Goal: Task Accomplishment & Management: Use online tool/utility

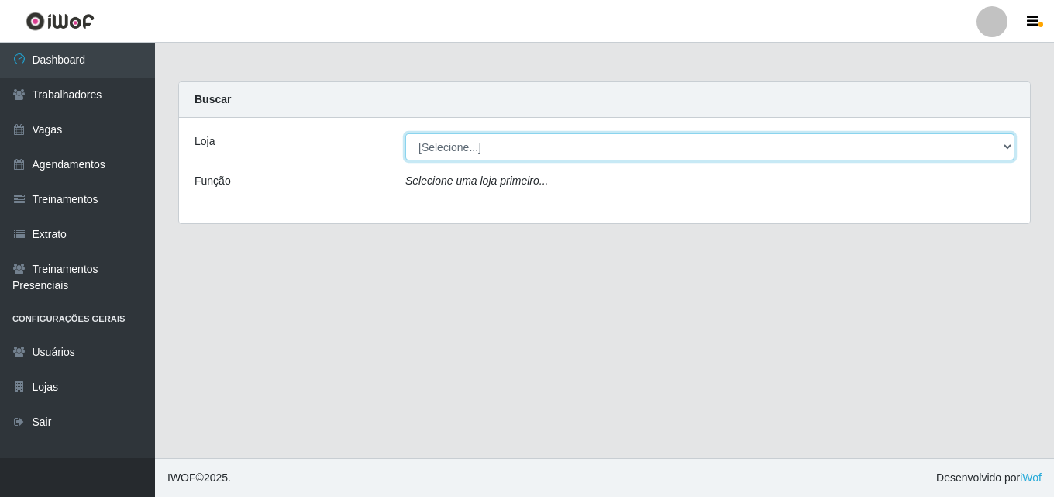
click at [854, 146] on select "[Selecione...] Chinatown Sushimi - [GEOGRAPHIC_DATA]" at bounding box center [709, 146] width 609 height 27
select select "357"
click at [405, 133] on select "[Selecione...] Chinatown Sushimi - [GEOGRAPHIC_DATA]" at bounding box center [709, 146] width 609 height 27
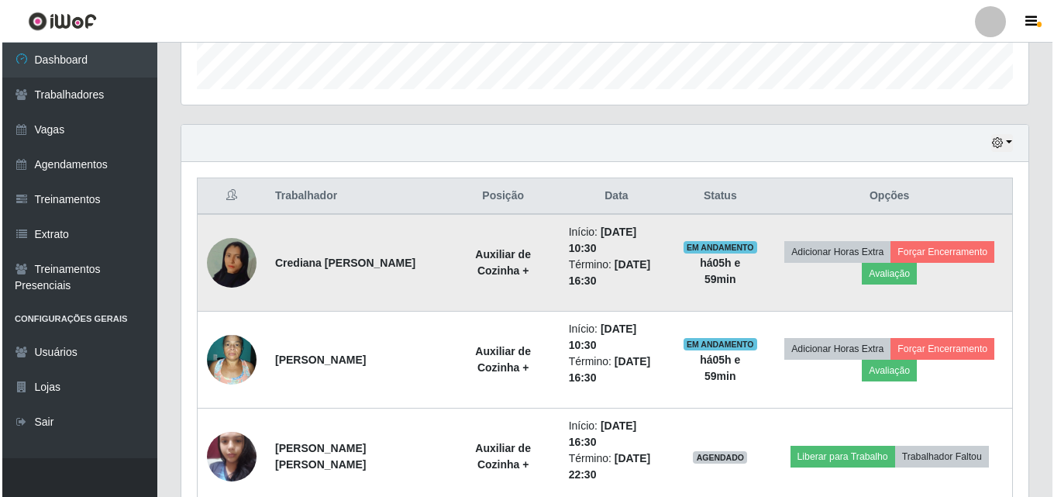
scroll to position [543, 0]
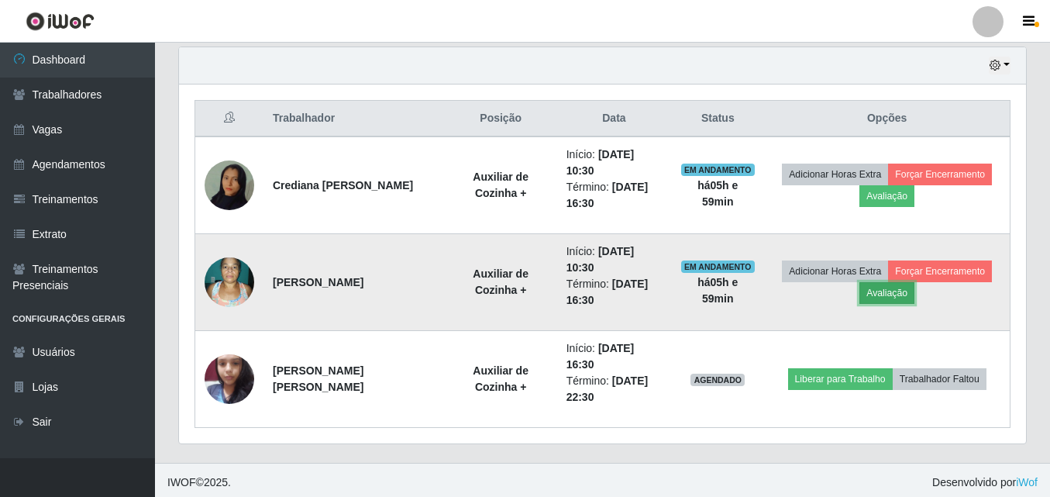
click at [901, 295] on button "Avaliação" at bounding box center [887, 293] width 55 height 22
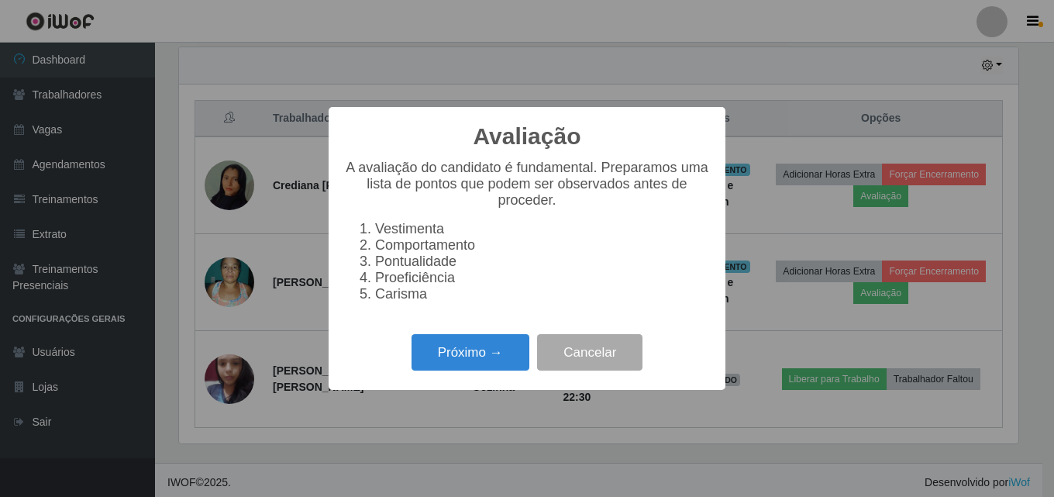
click at [413, 298] on li "Carisma" at bounding box center [542, 294] width 335 height 16
click at [500, 364] on button "Próximo →" at bounding box center [471, 352] width 118 height 36
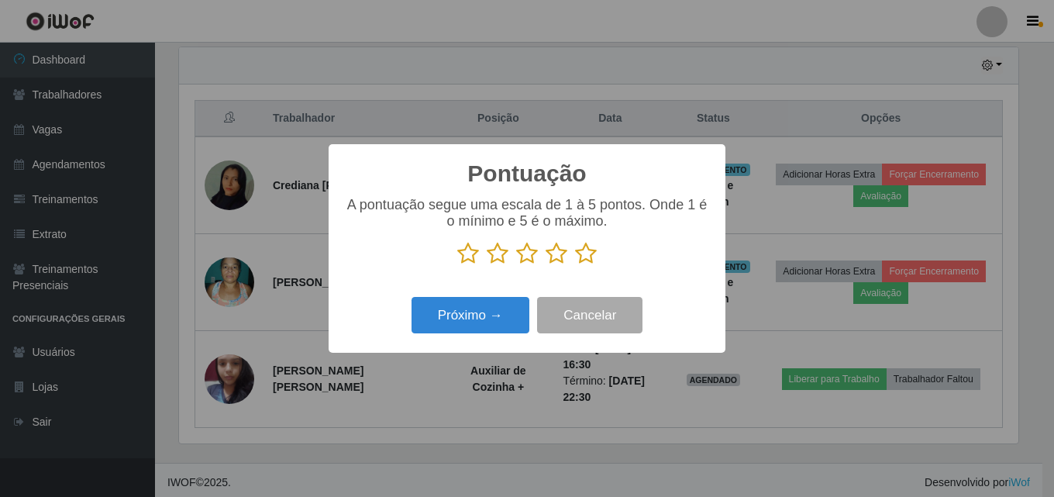
click at [584, 262] on icon at bounding box center [586, 253] width 22 height 23
click at [575, 265] on input "radio" at bounding box center [575, 265] width 0 height 0
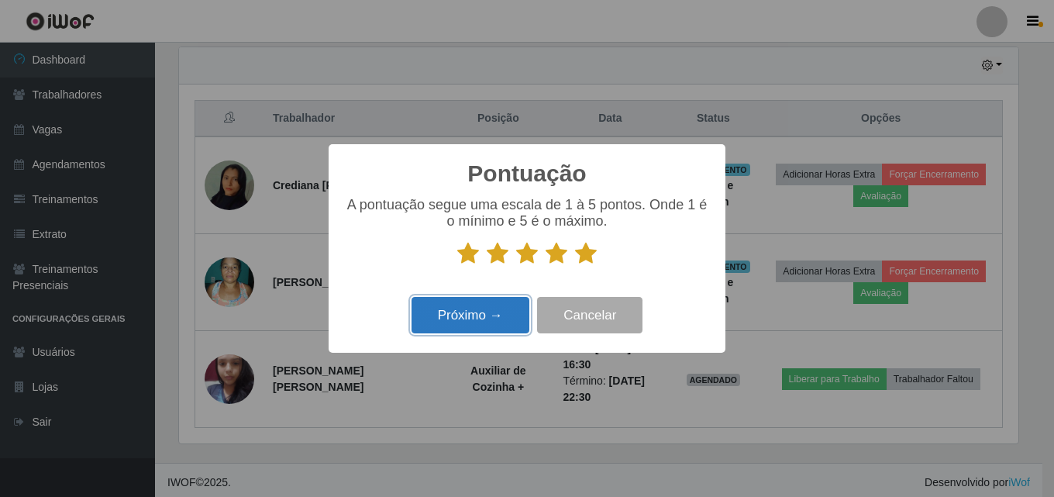
click at [474, 307] on button "Próximo →" at bounding box center [471, 315] width 118 height 36
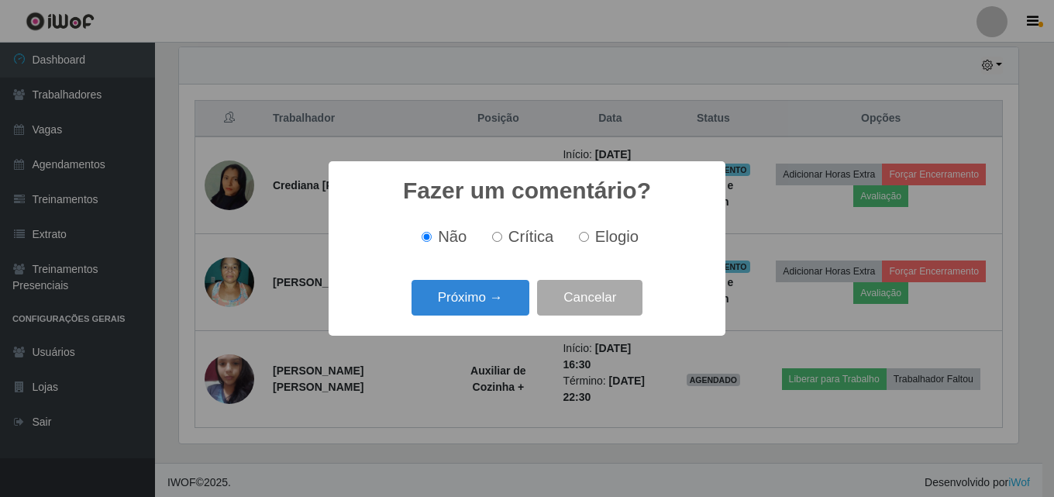
click at [474, 307] on button "Próximo →" at bounding box center [471, 298] width 118 height 36
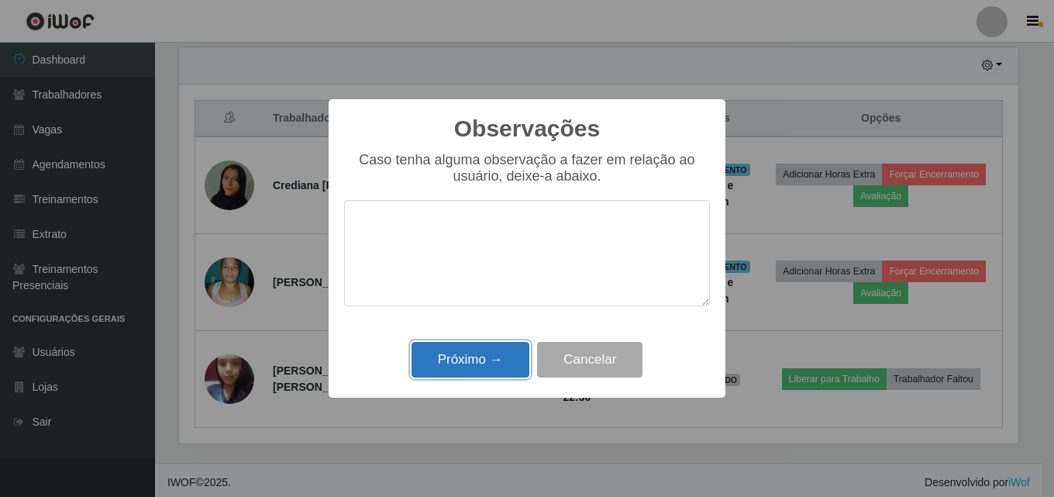
click at [465, 347] on button "Próximo →" at bounding box center [471, 360] width 118 height 36
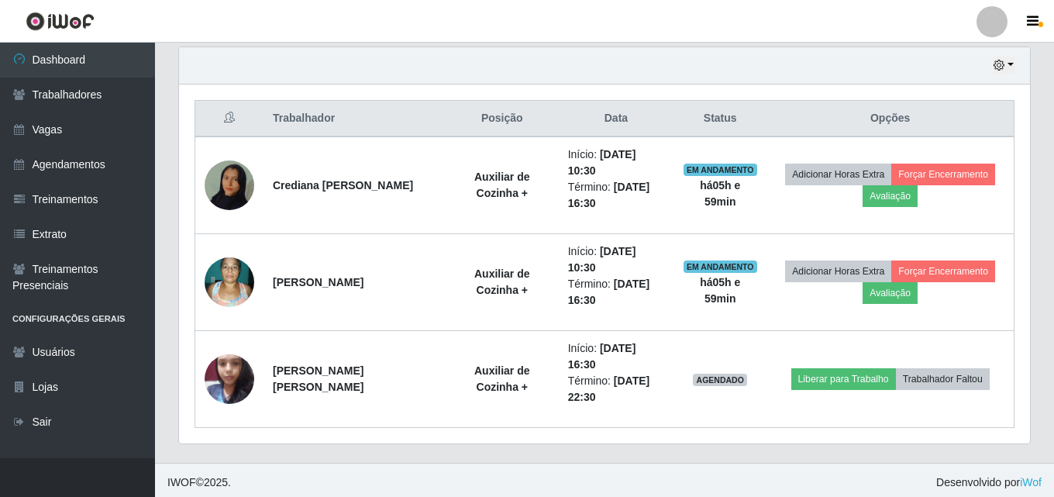
scroll to position [322, 847]
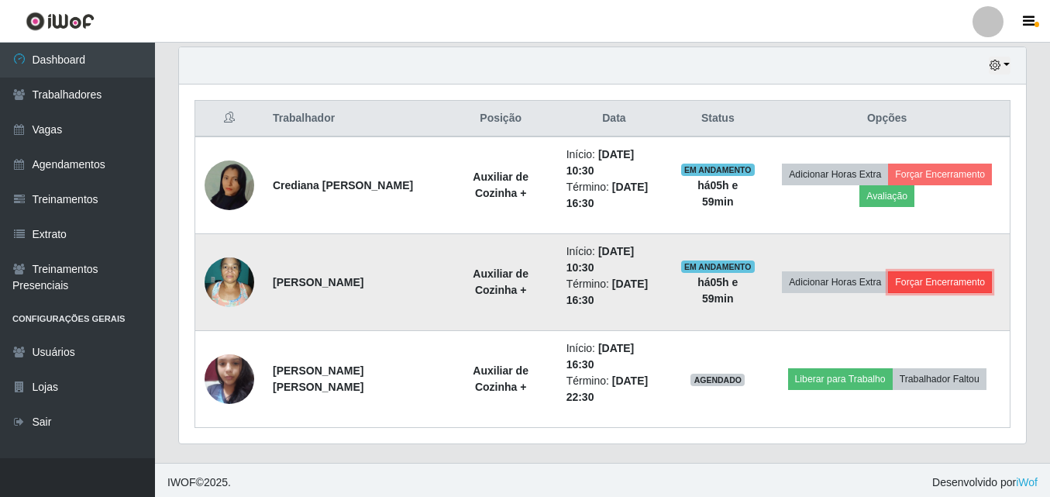
click at [962, 285] on button "Forçar Encerramento" at bounding box center [940, 282] width 104 height 22
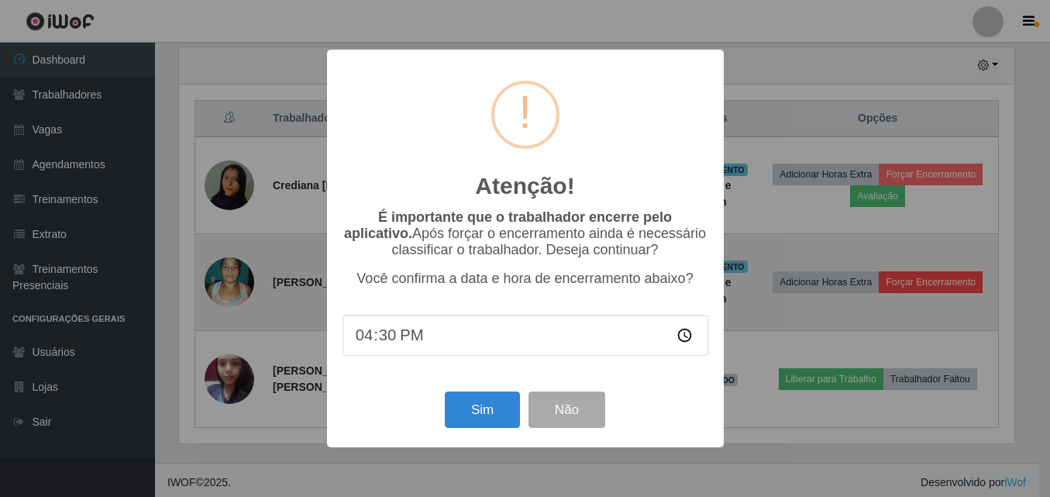
scroll to position [322, 839]
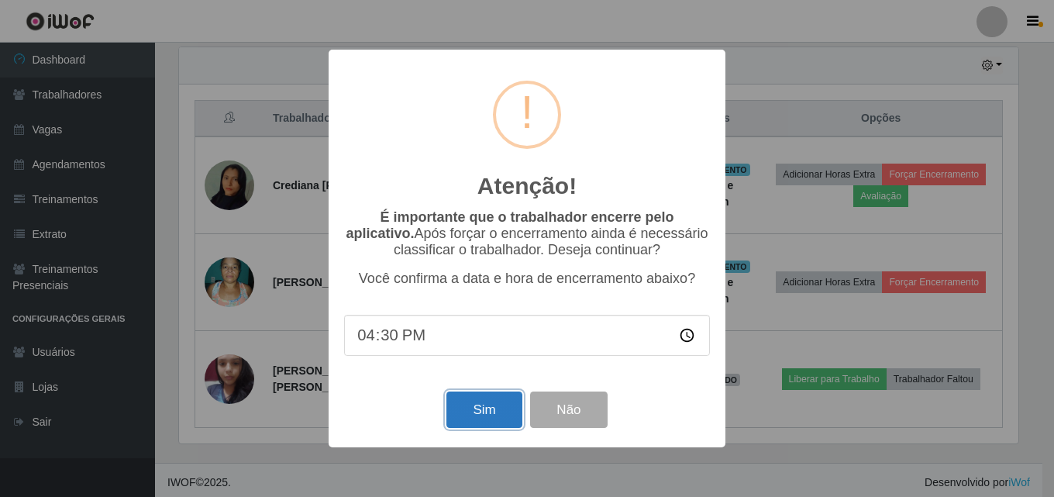
click at [476, 415] on button "Sim" at bounding box center [483, 409] width 75 height 36
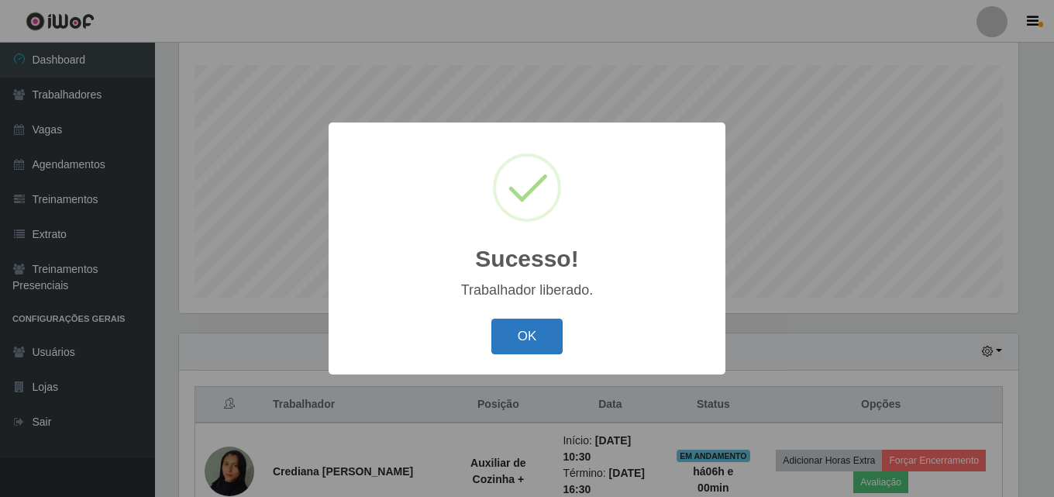
click at [518, 341] on button "OK" at bounding box center [527, 337] width 72 height 36
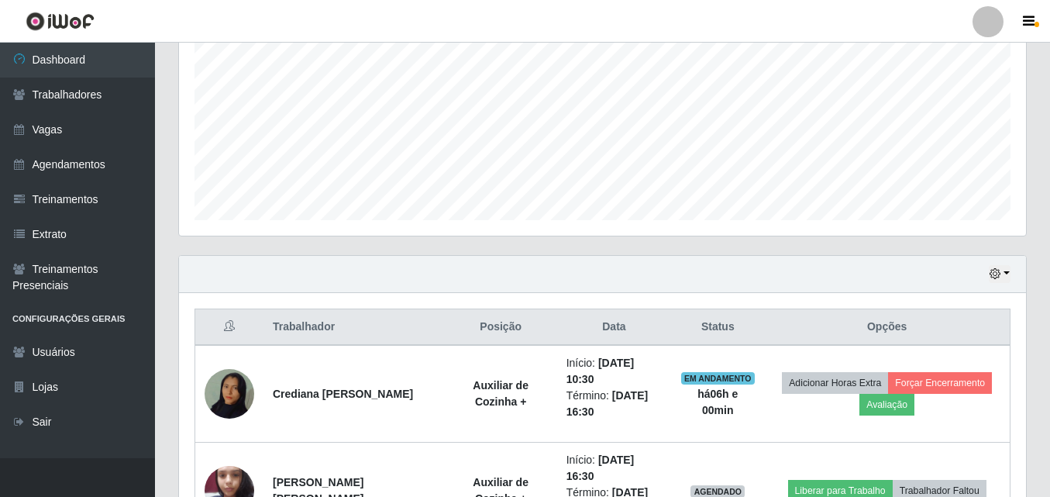
scroll to position [412, 0]
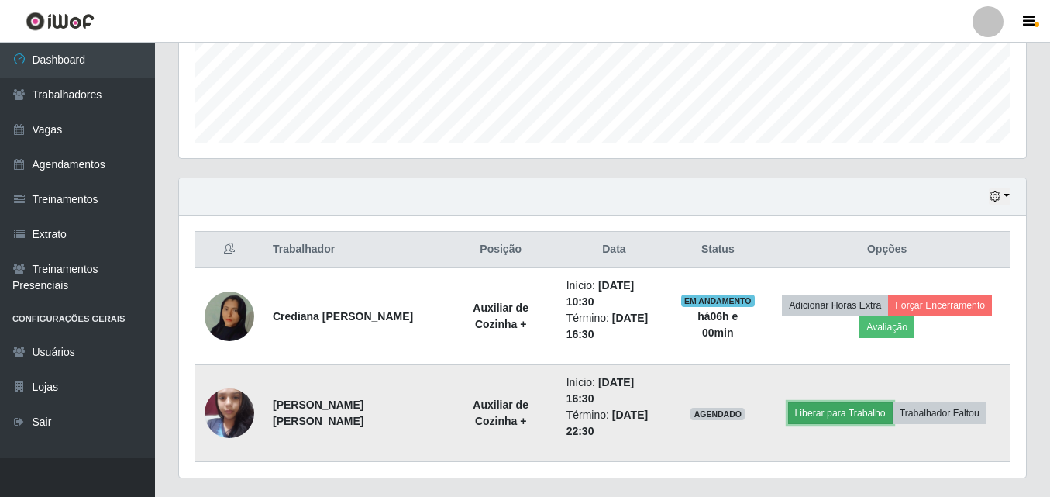
click at [838, 402] on button "Liberar para Trabalho" at bounding box center [840, 413] width 105 height 22
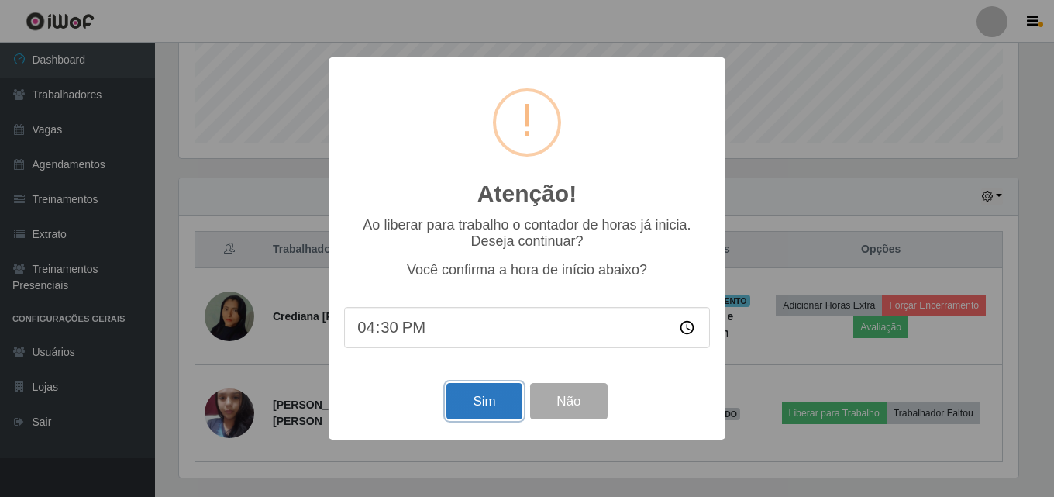
click at [484, 408] on button "Sim" at bounding box center [483, 401] width 75 height 36
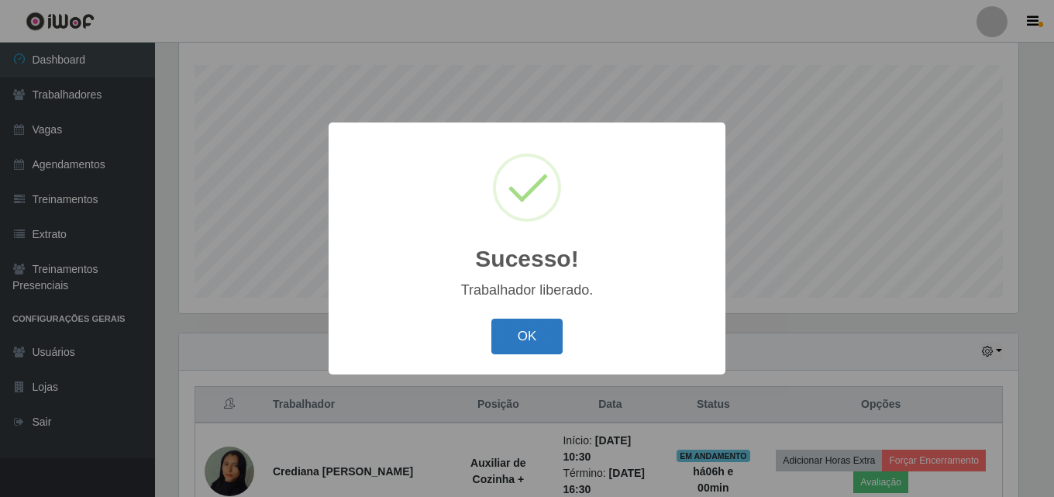
click at [531, 339] on button "OK" at bounding box center [527, 337] width 72 height 36
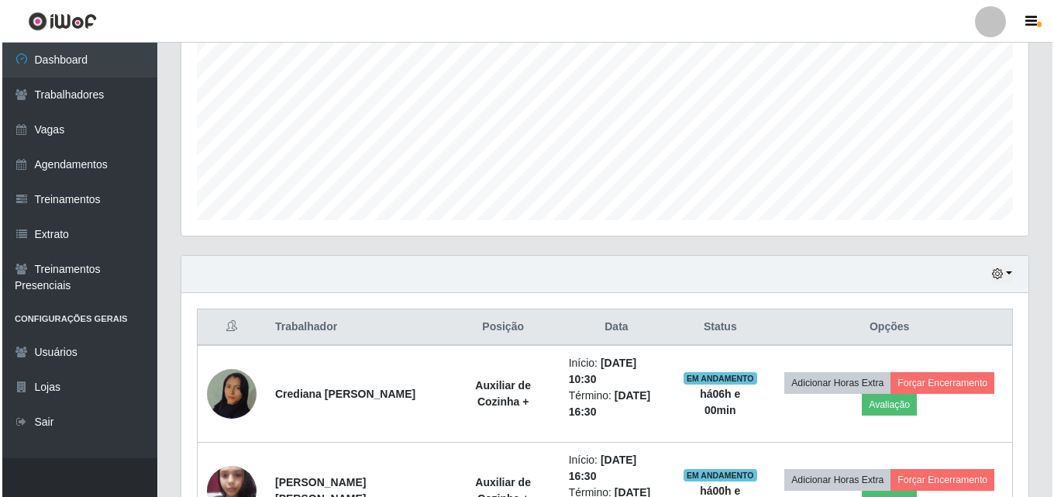
scroll to position [418, 0]
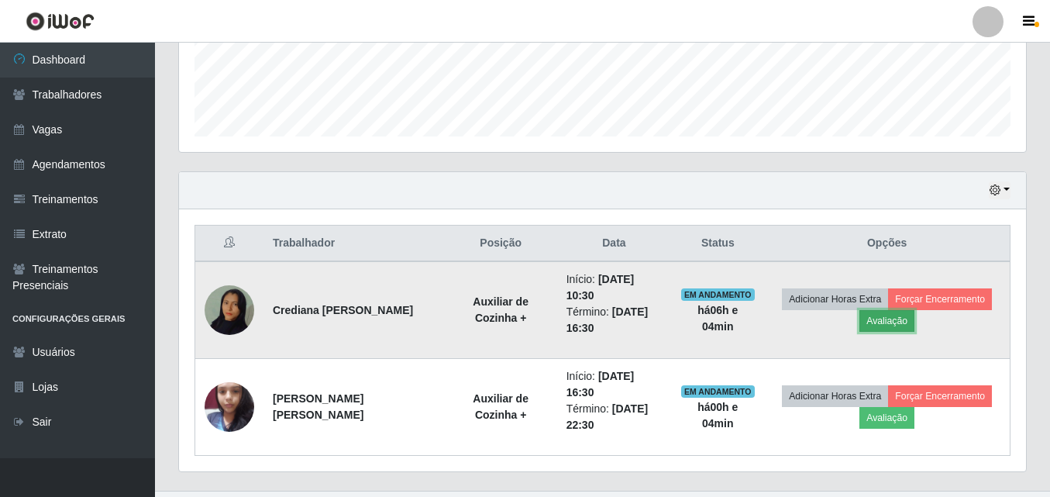
click at [891, 312] on button "Avaliação" at bounding box center [887, 321] width 55 height 22
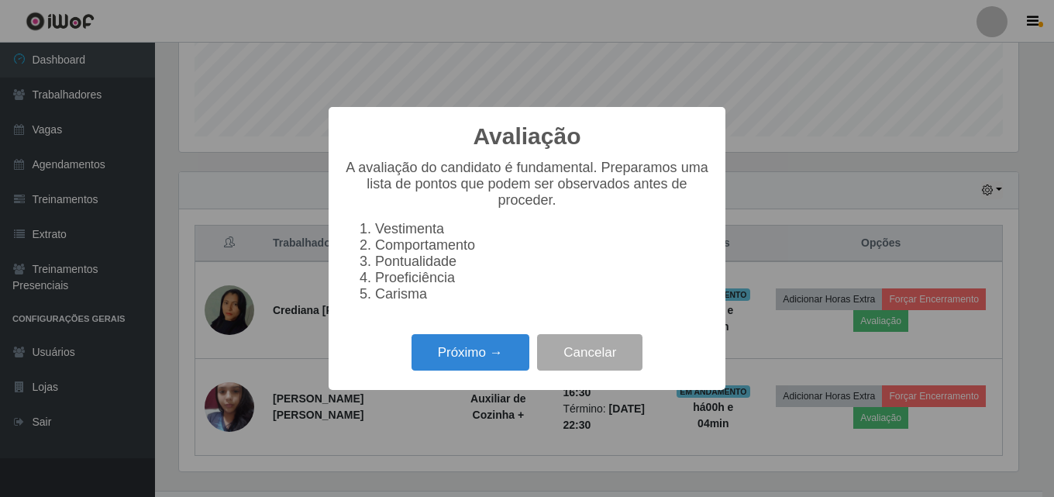
scroll to position [322, 839]
click at [487, 365] on button "Próximo →" at bounding box center [471, 352] width 118 height 36
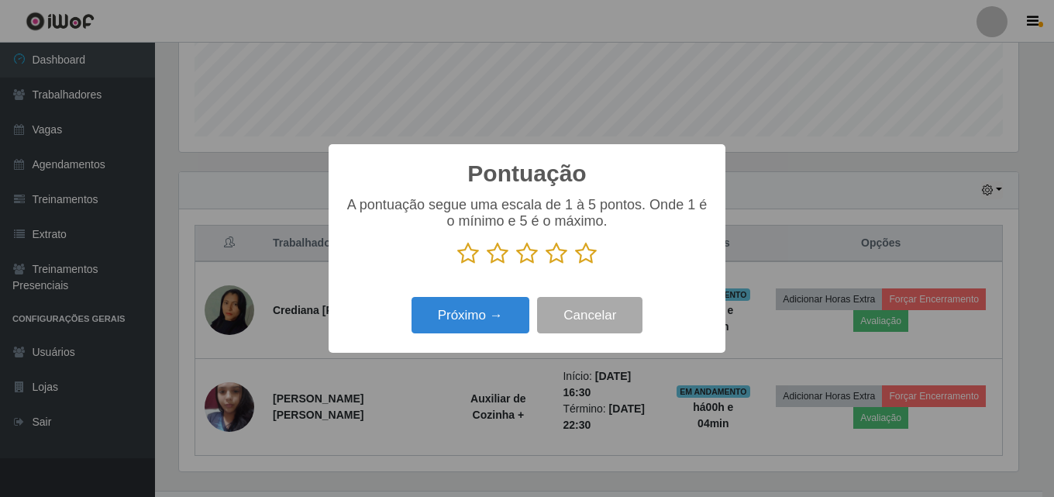
click at [579, 251] on icon at bounding box center [586, 253] width 22 height 23
click at [575, 265] on input "radio" at bounding box center [575, 265] width 0 height 0
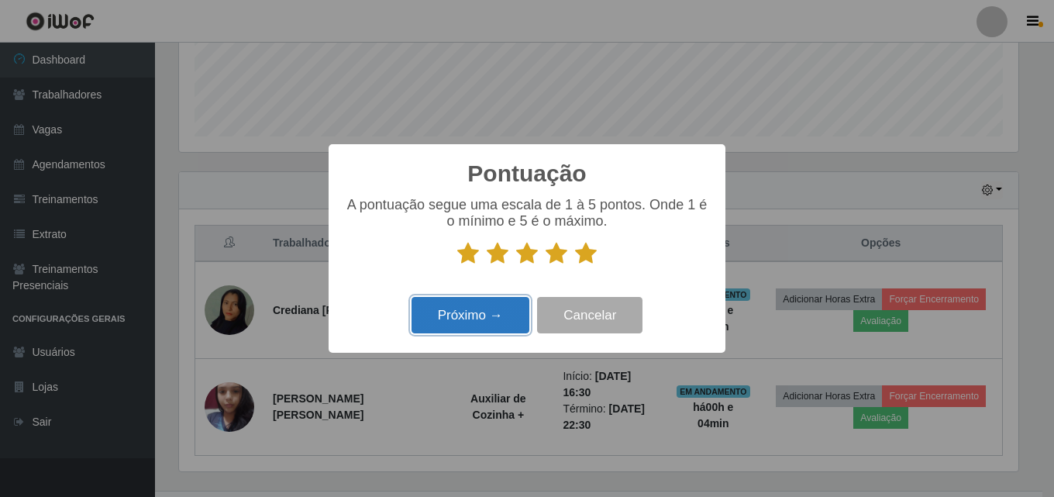
click at [447, 314] on button "Próximo →" at bounding box center [471, 315] width 118 height 36
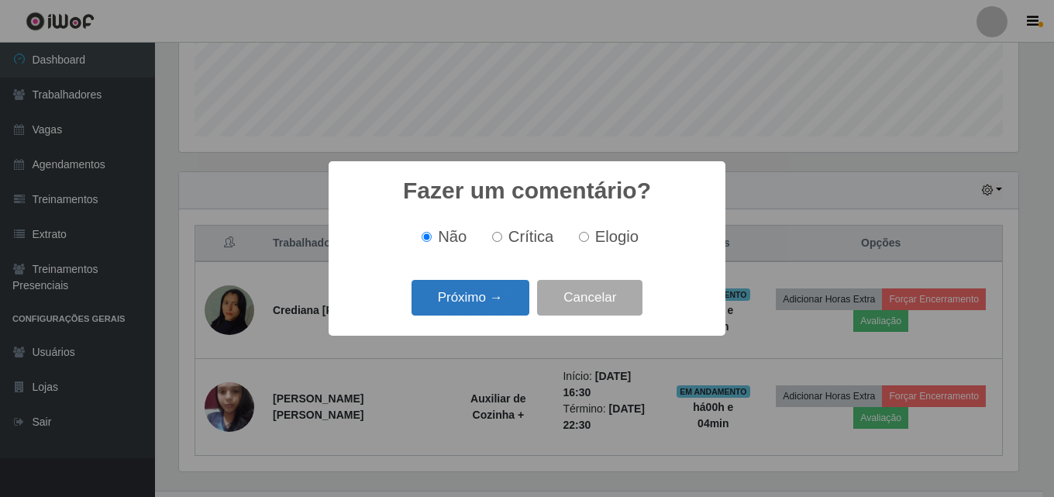
click at [443, 295] on button "Próximo →" at bounding box center [471, 298] width 118 height 36
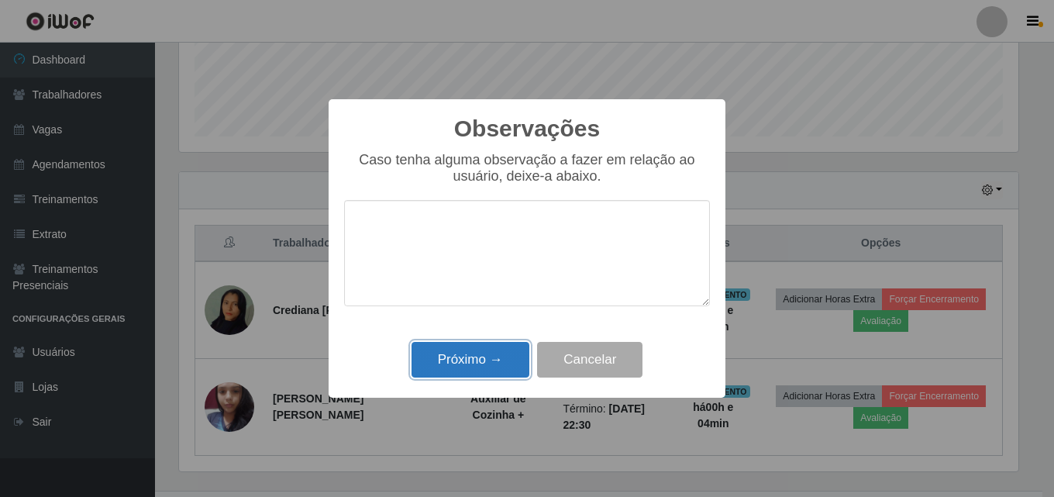
click at [451, 361] on button "Próximo →" at bounding box center [471, 360] width 118 height 36
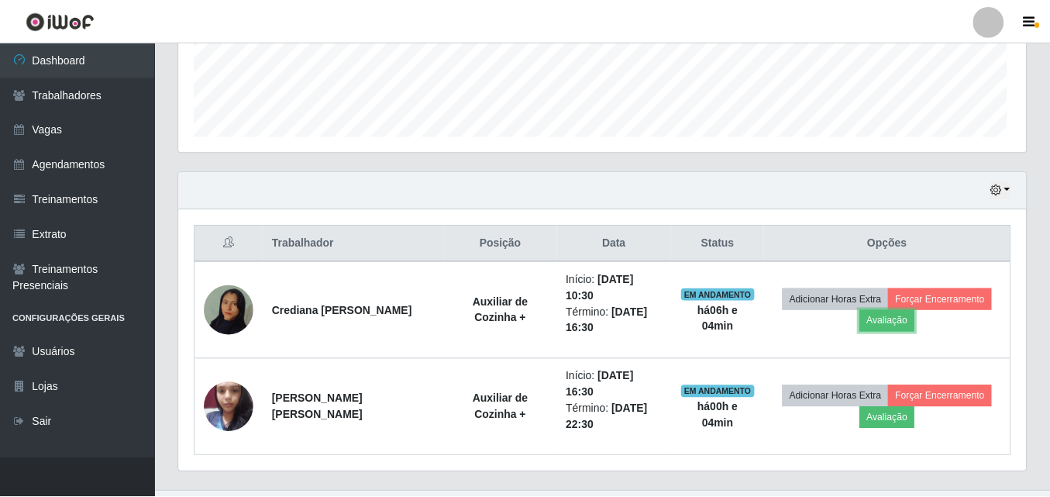
scroll to position [322, 847]
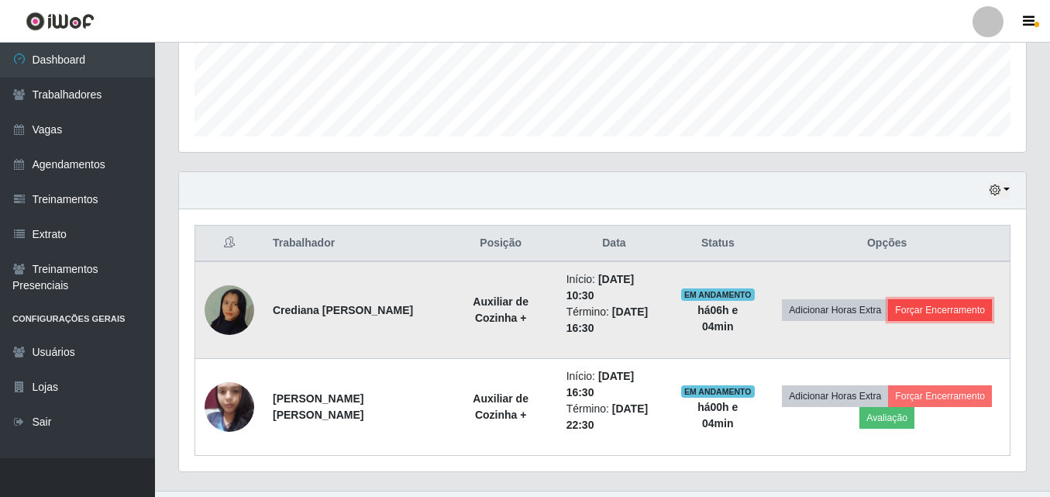
click at [946, 299] on button "Forçar Encerramento" at bounding box center [940, 310] width 104 height 22
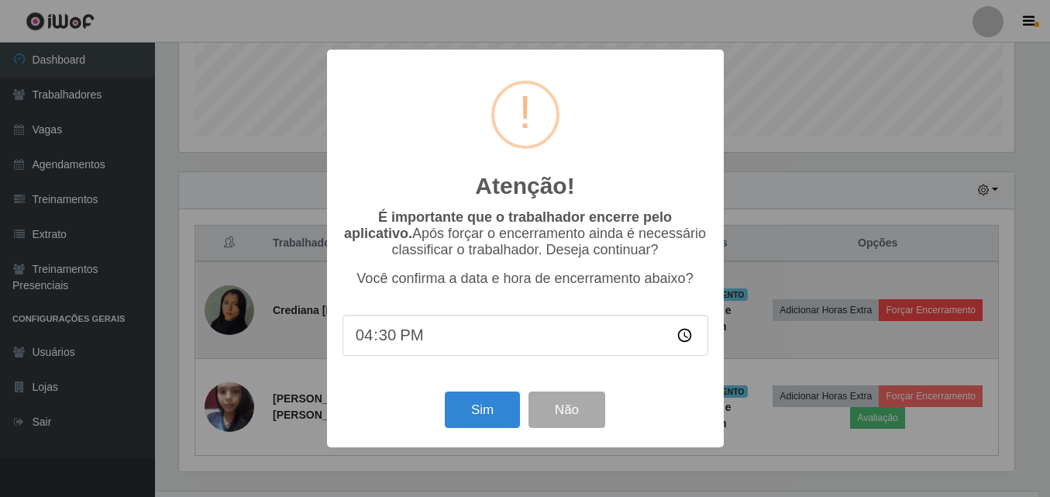
scroll to position [322, 839]
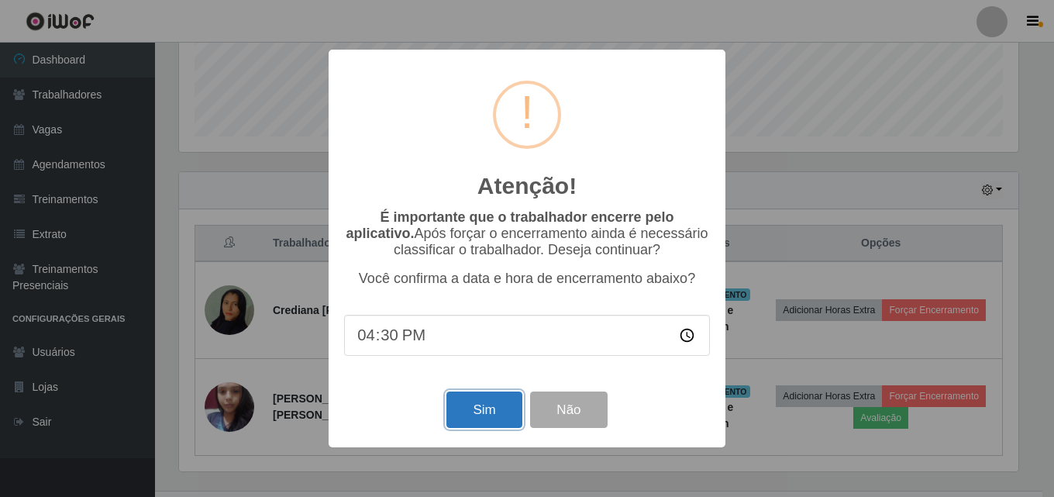
click at [470, 421] on button "Sim" at bounding box center [483, 409] width 75 height 36
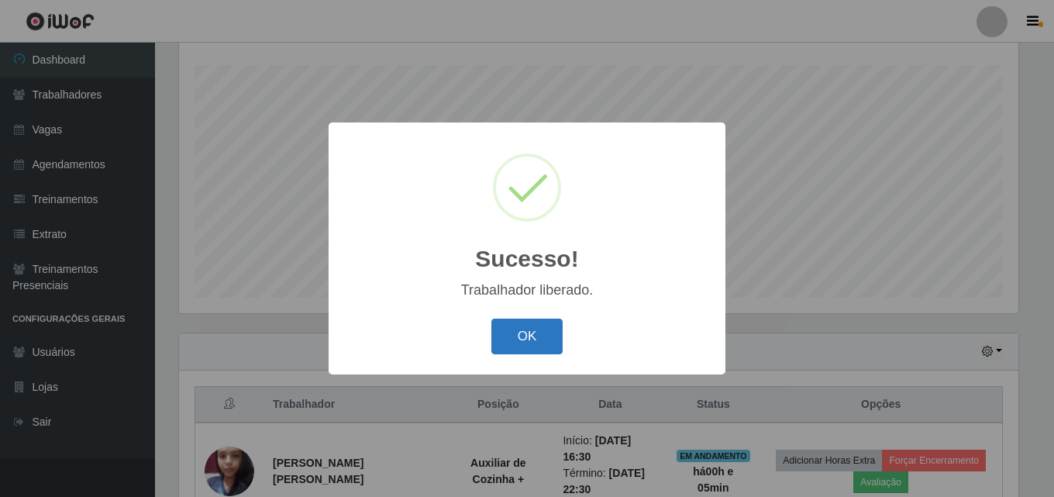
click at [508, 348] on button "OK" at bounding box center [527, 337] width 72 height 36
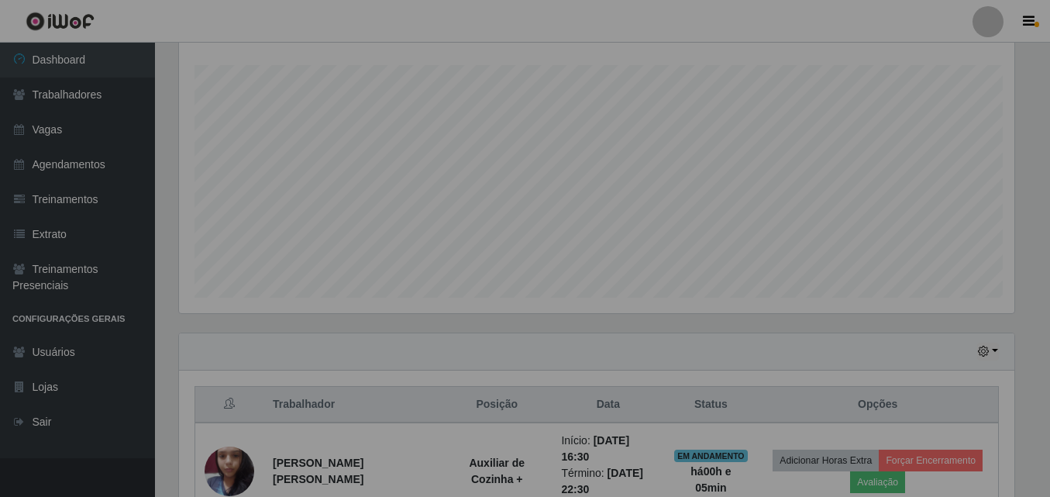
scroll to position [322, 847]
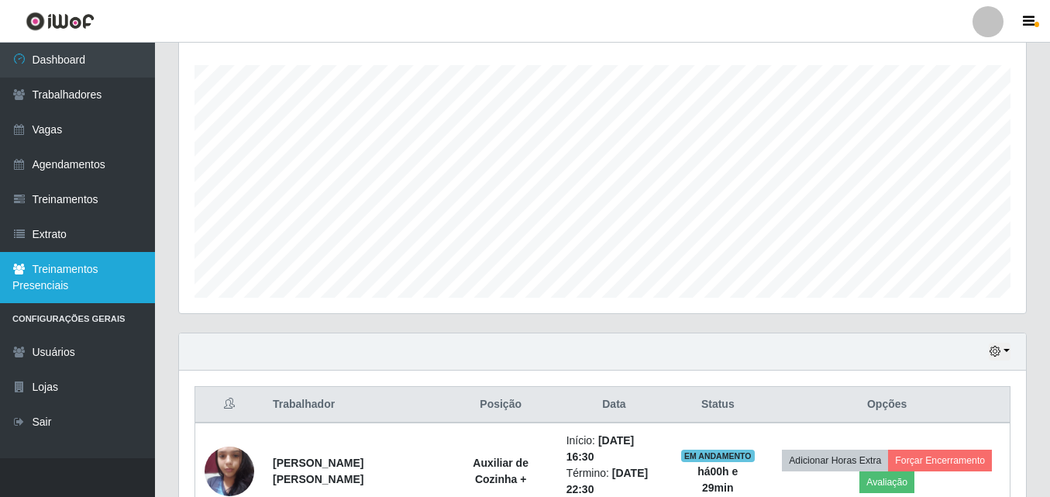
click at [51, 301] on link "Treinamentos Presenciais" at bounding box center [77, 277] width 155 height 51
